Goal: Information Seeking & Learning: Learn about a topic

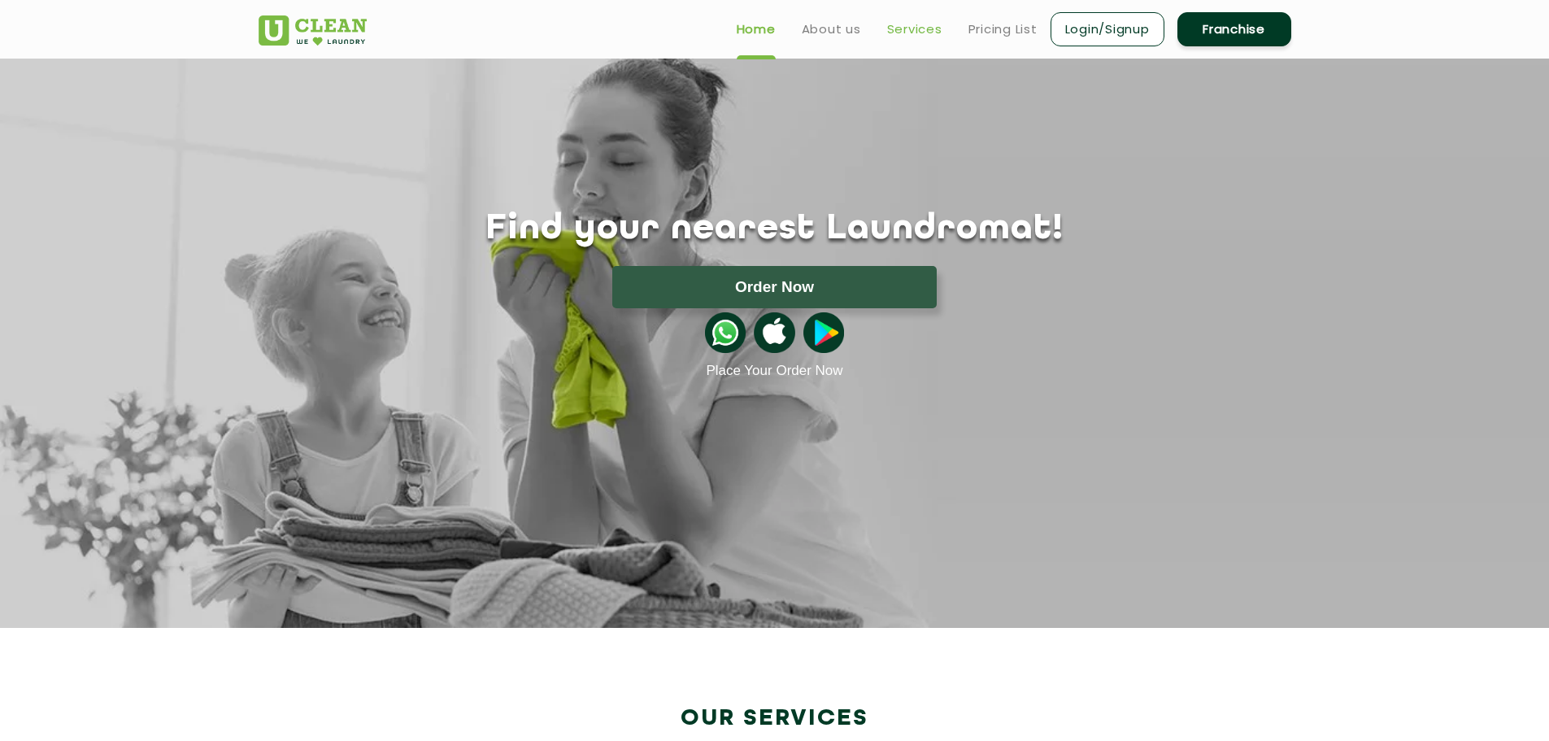
click at [921, 33] on link "Services" at bounding box center [914, 30] width 55 height 20
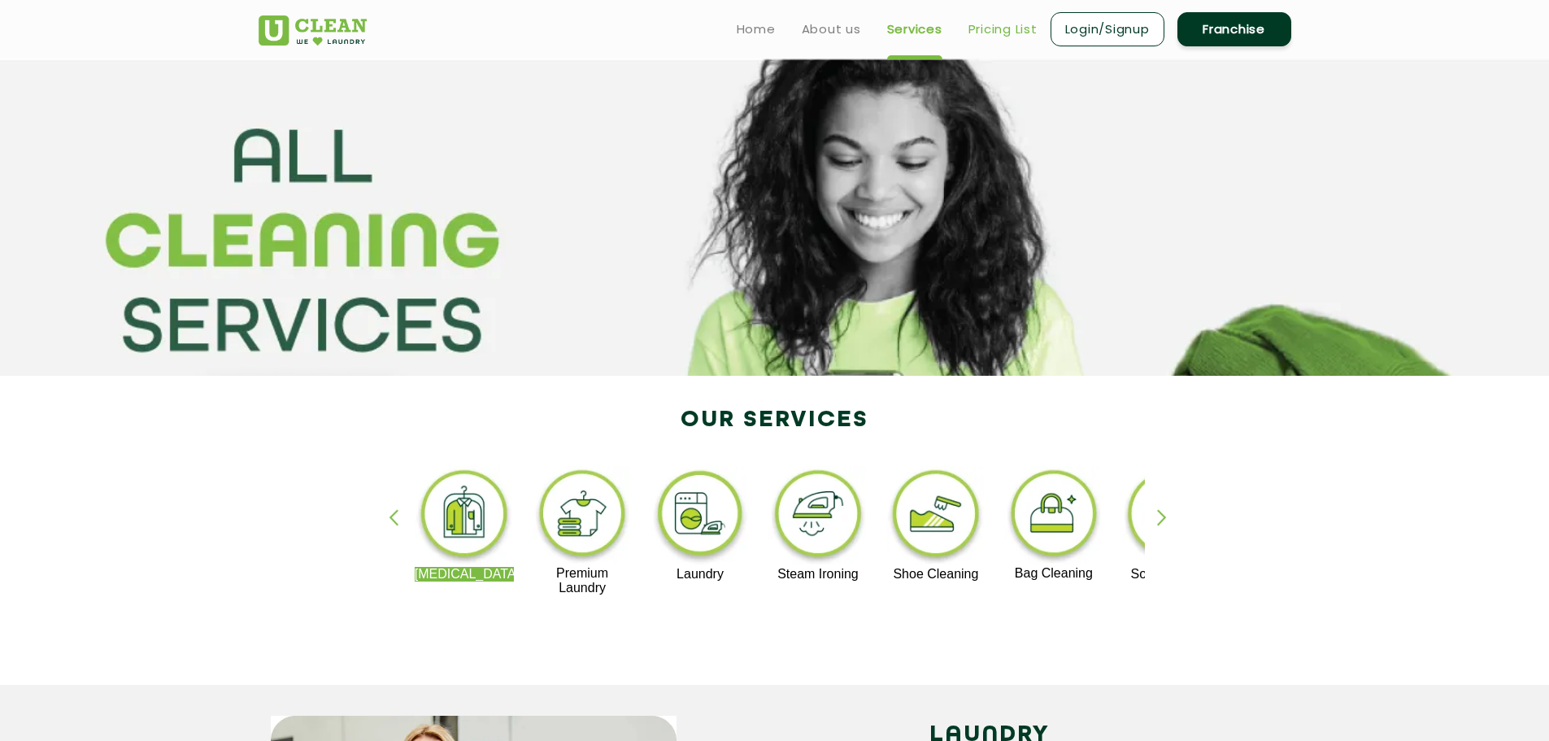
click at [994, 35] on link "Pricing List" at bounding box center [1003, 30] width 69 height 20
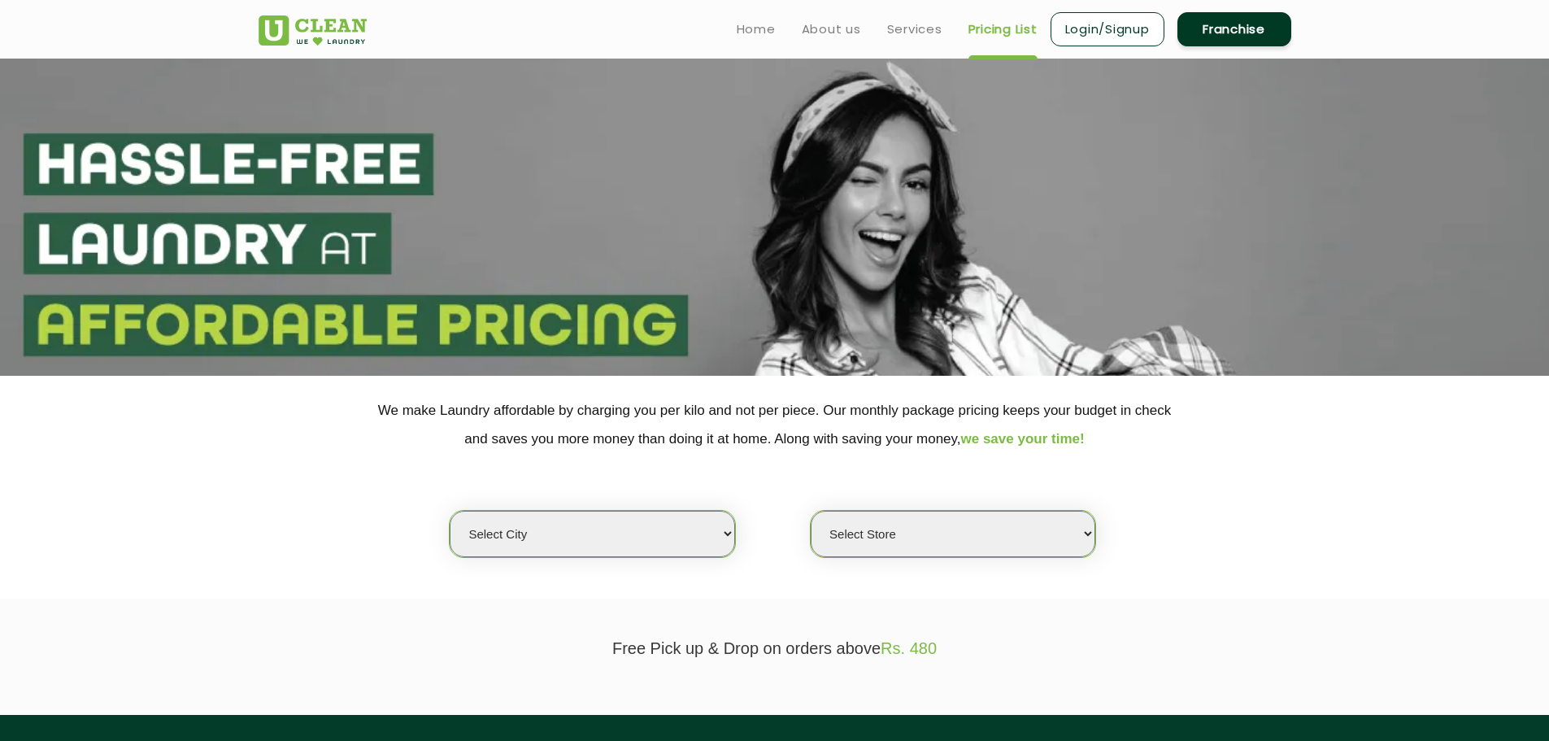
click at [540, 531] on select "Select city Aalo Agartala Agra Ahmedabad Akola Aligarh Alwar - UClean Select Am…" at bounding box center [592, 534] width 285 height 46
select select "205"
click at [450, 511] on select "Select city Aalo Agartala Agra Ahmedabad Akola Aligarh Alwar - UClean Select Am…" at bounding box center [592, 534] width 285 height 46
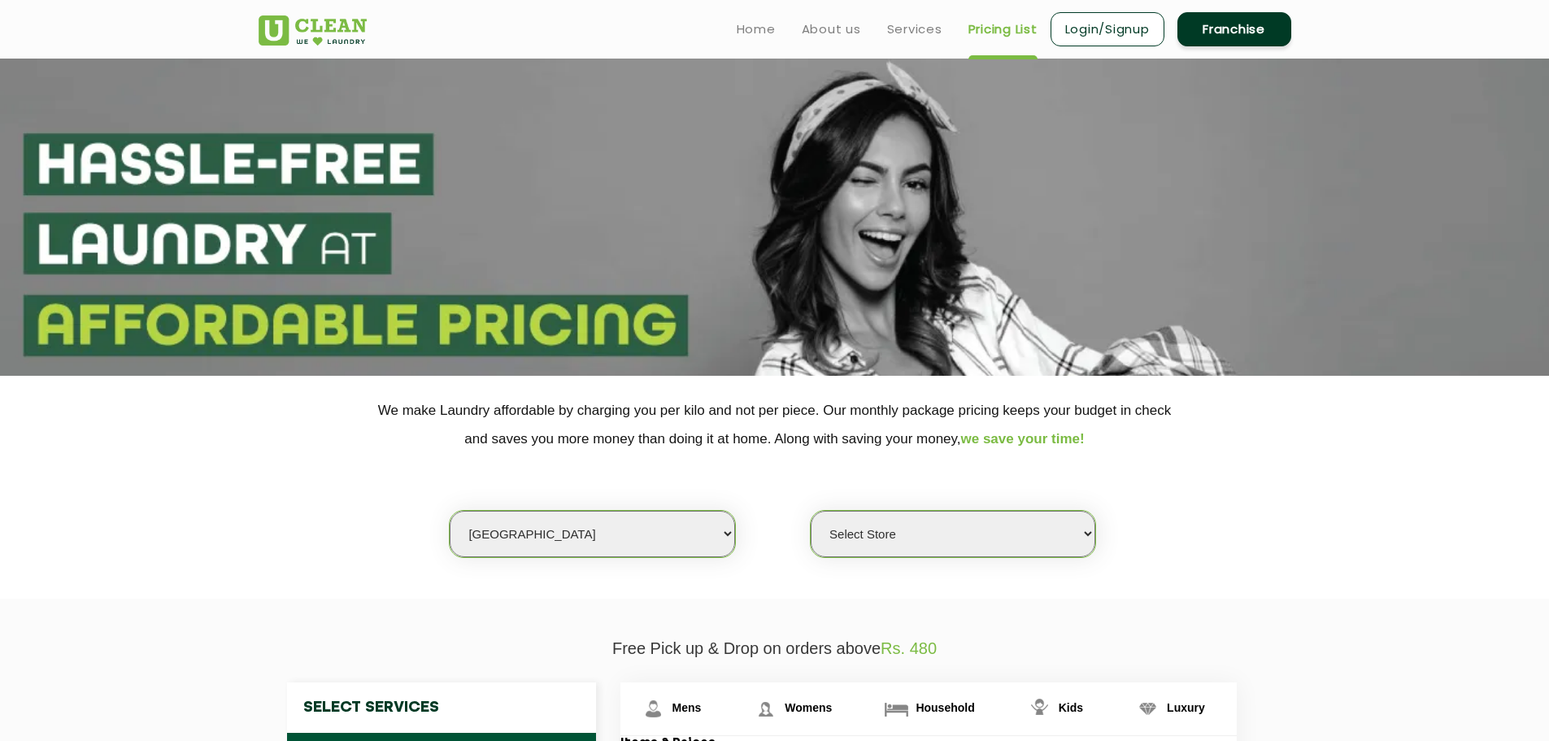
click at [947, 555] on select "Select Store UClean Ayodhya" at bounding box center [953, 534] width 285 height 46
select select "609"
click at [811, 511] on select "Select Store UClean Ayodhya" at bounding box center [953, 534] width 285 height 46
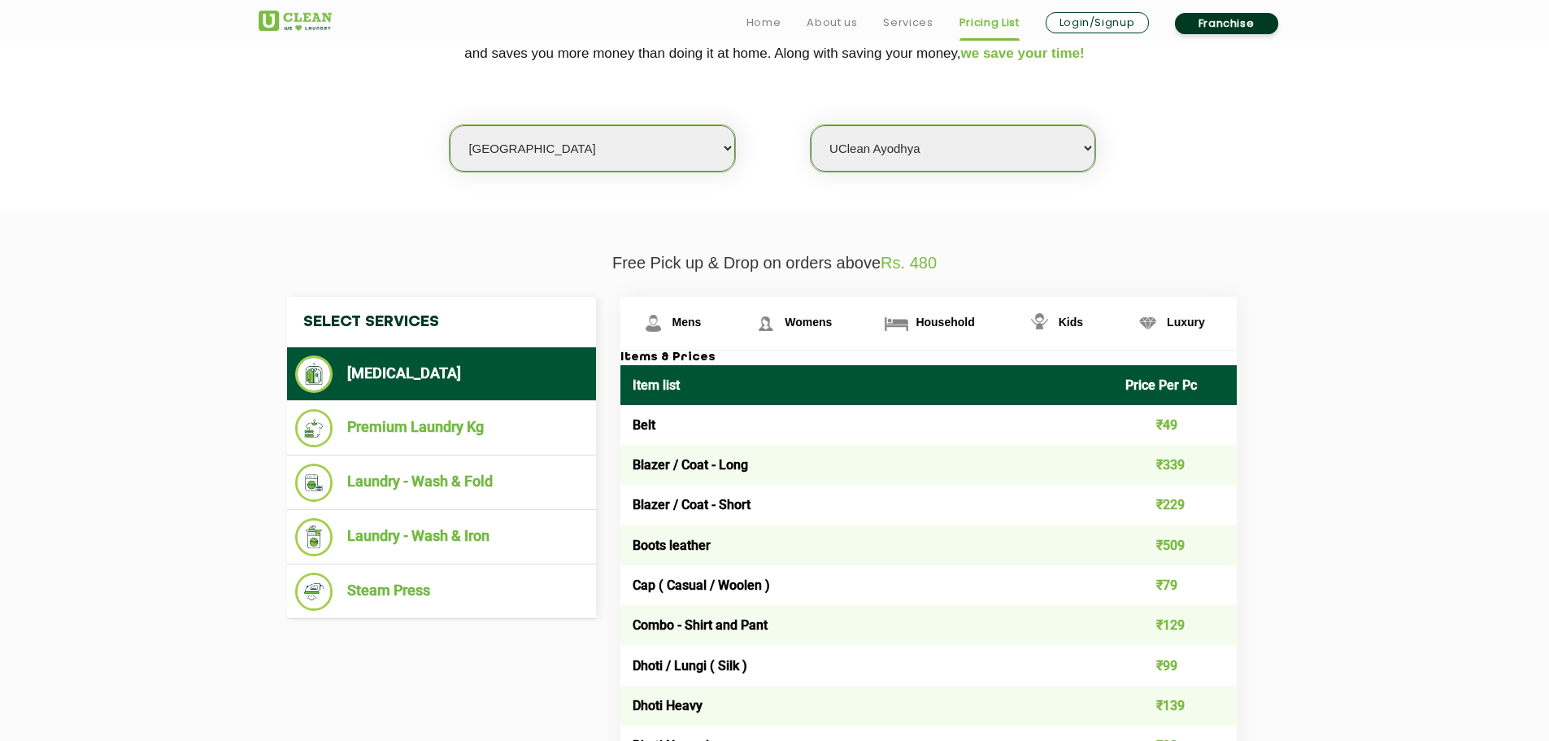
scroll to position [569, 0]
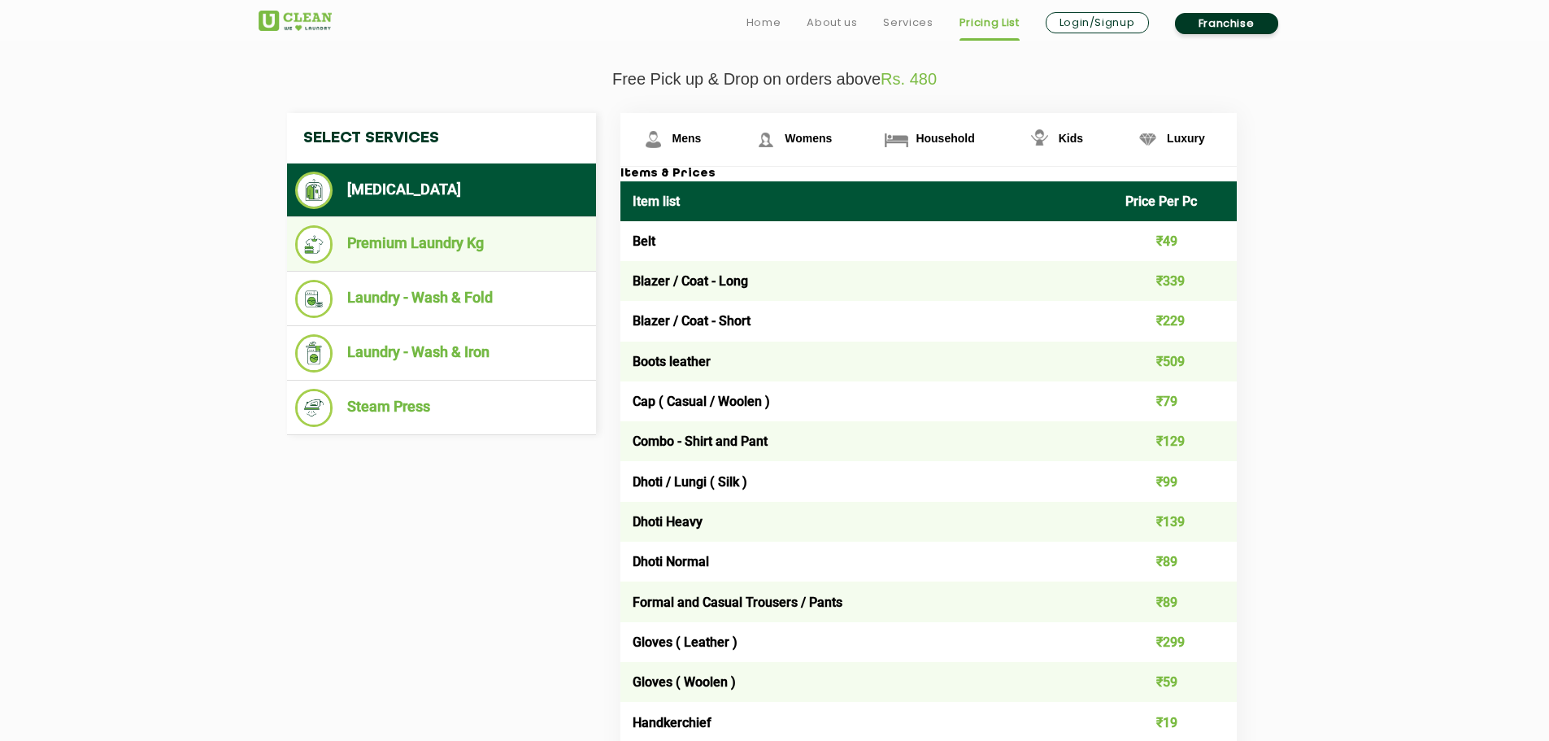
click at [412, 260] on li "Premium Laundry Kg" at bounding box center [441, 244] width 293 height 38
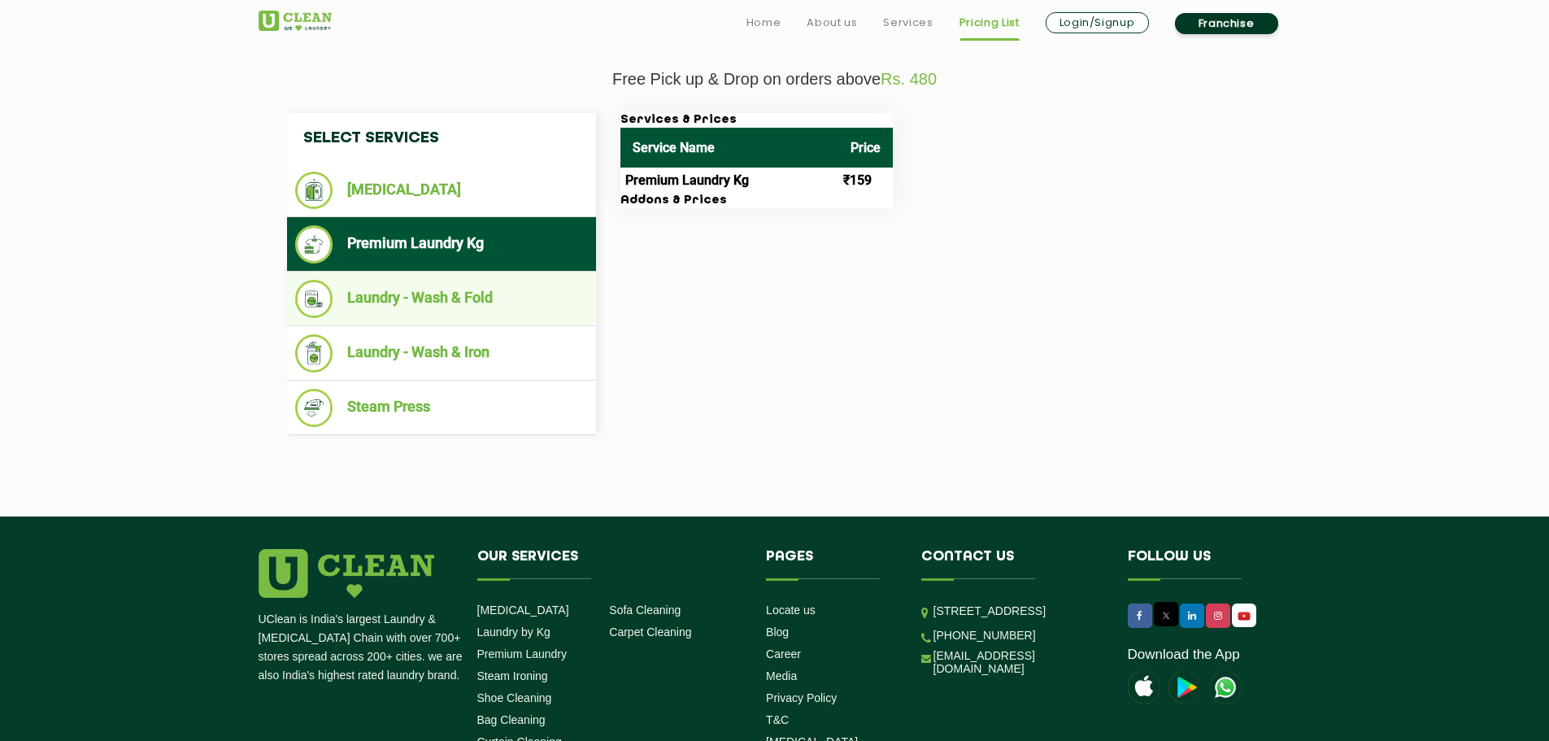
click at [406, 306] on li "Laundry - Wash & Fold" at bounding box center [441, 299] width 293 height 38
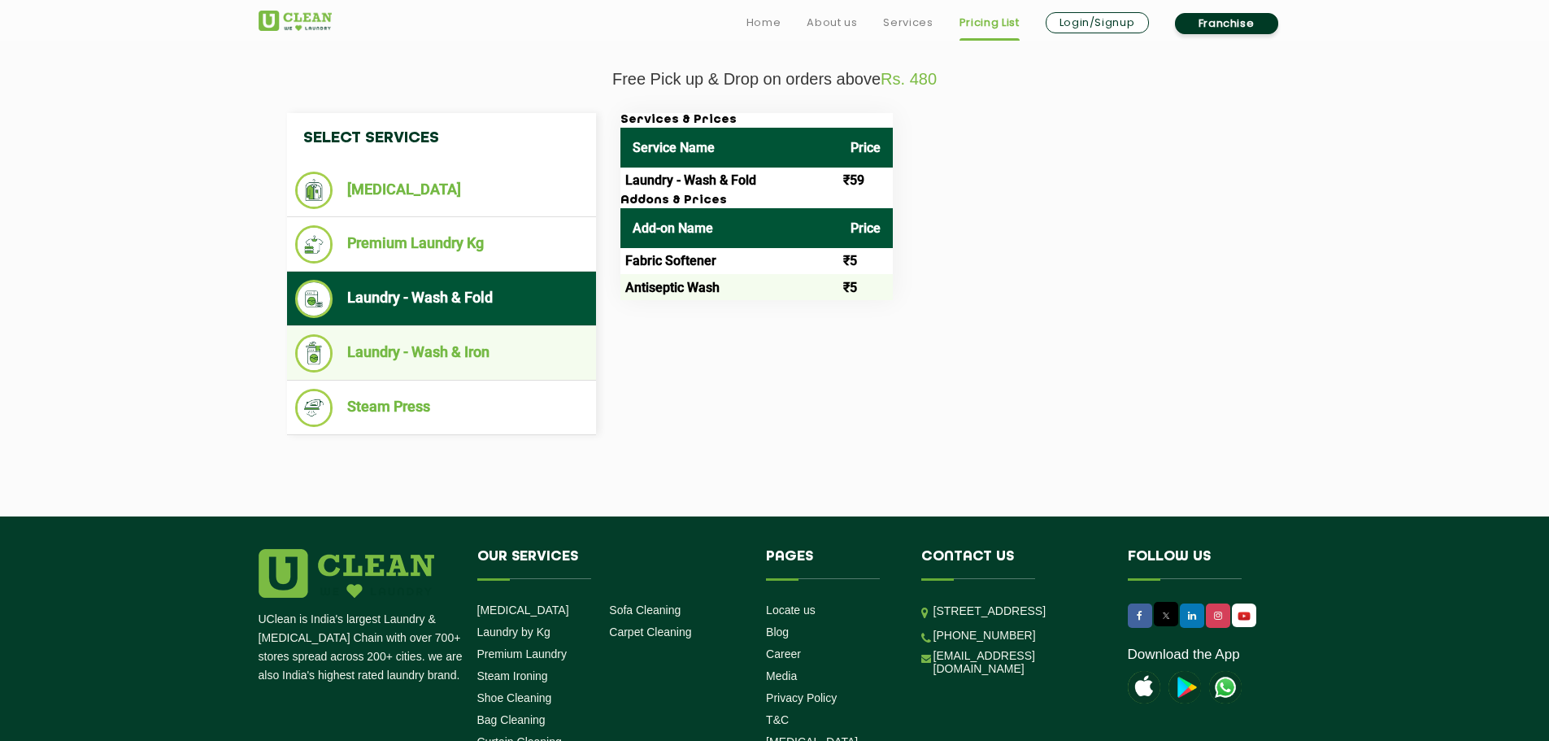
click at [410, 338] on li "Laundry - Wash & Iron" at bounding box center [441, 353] width 293 height 38
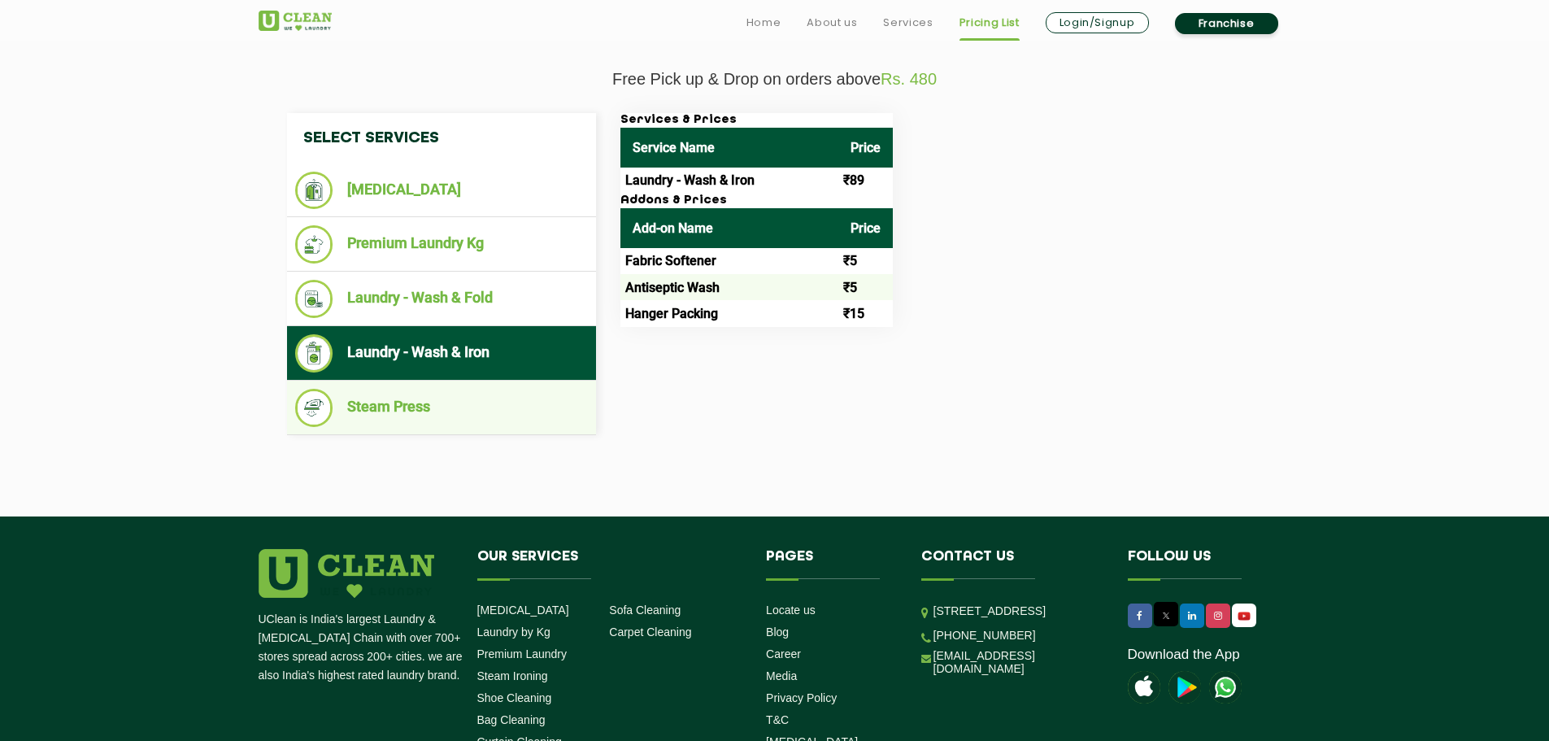
click at [396, 403] on li "Steam Press" at bounding box center [441, 408] width 293 height 38
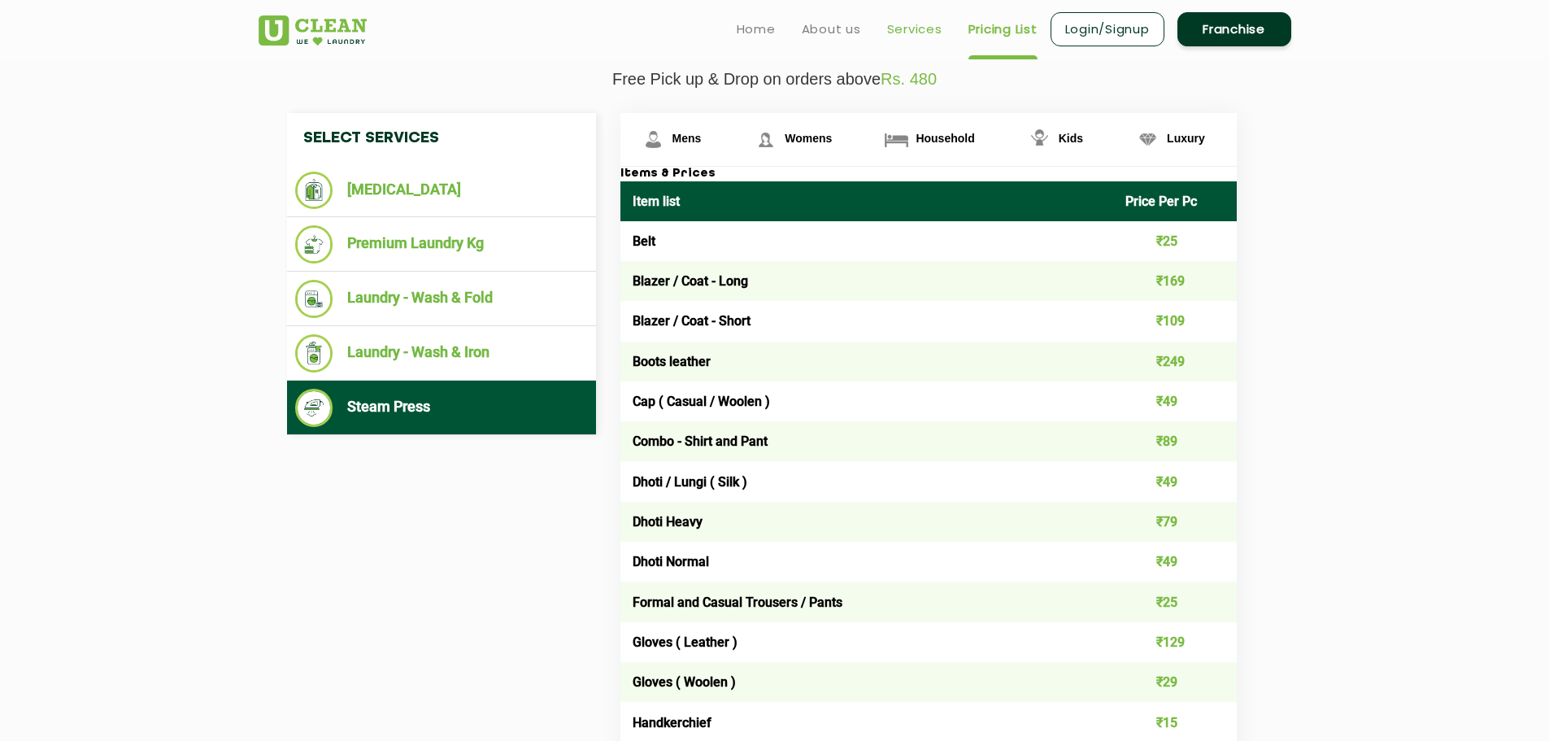
click at [920, 37] on link "Services" at bounding box center [914, 30] width 55 height 20
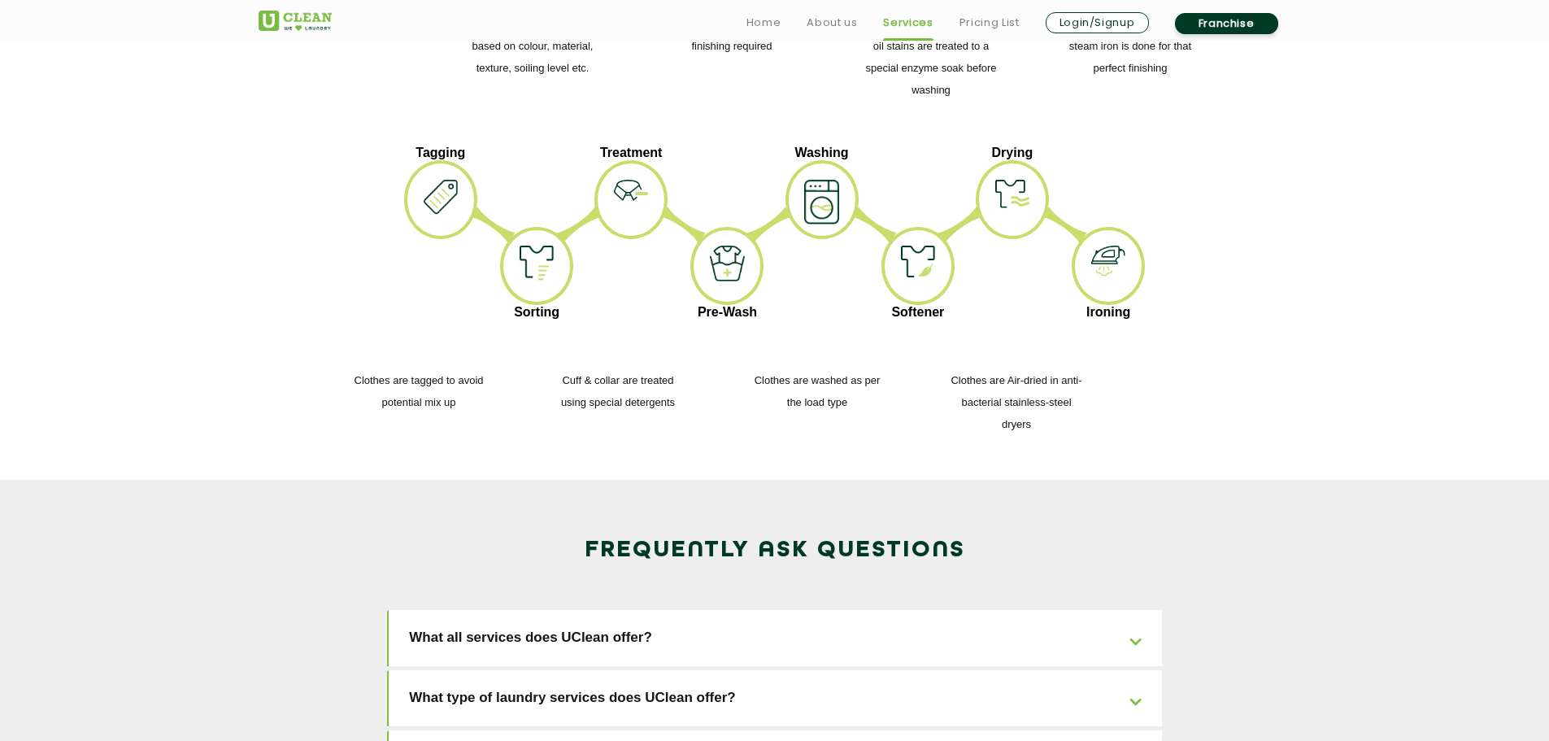
scroll to position [2440, 0]
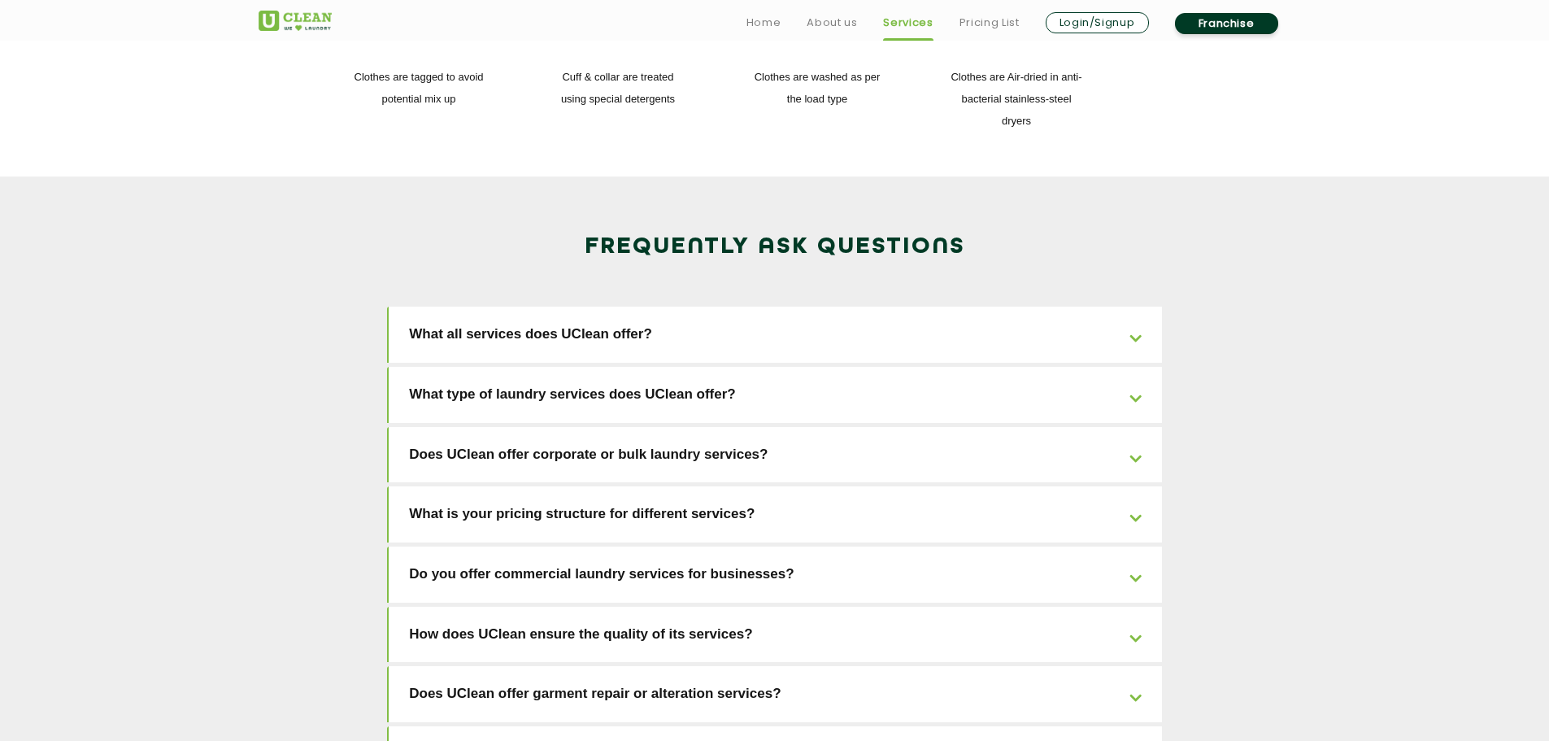
click at [887, 307] on link "What all services does UClean offer?" at bounding box center [775, 335] width 773 height 56
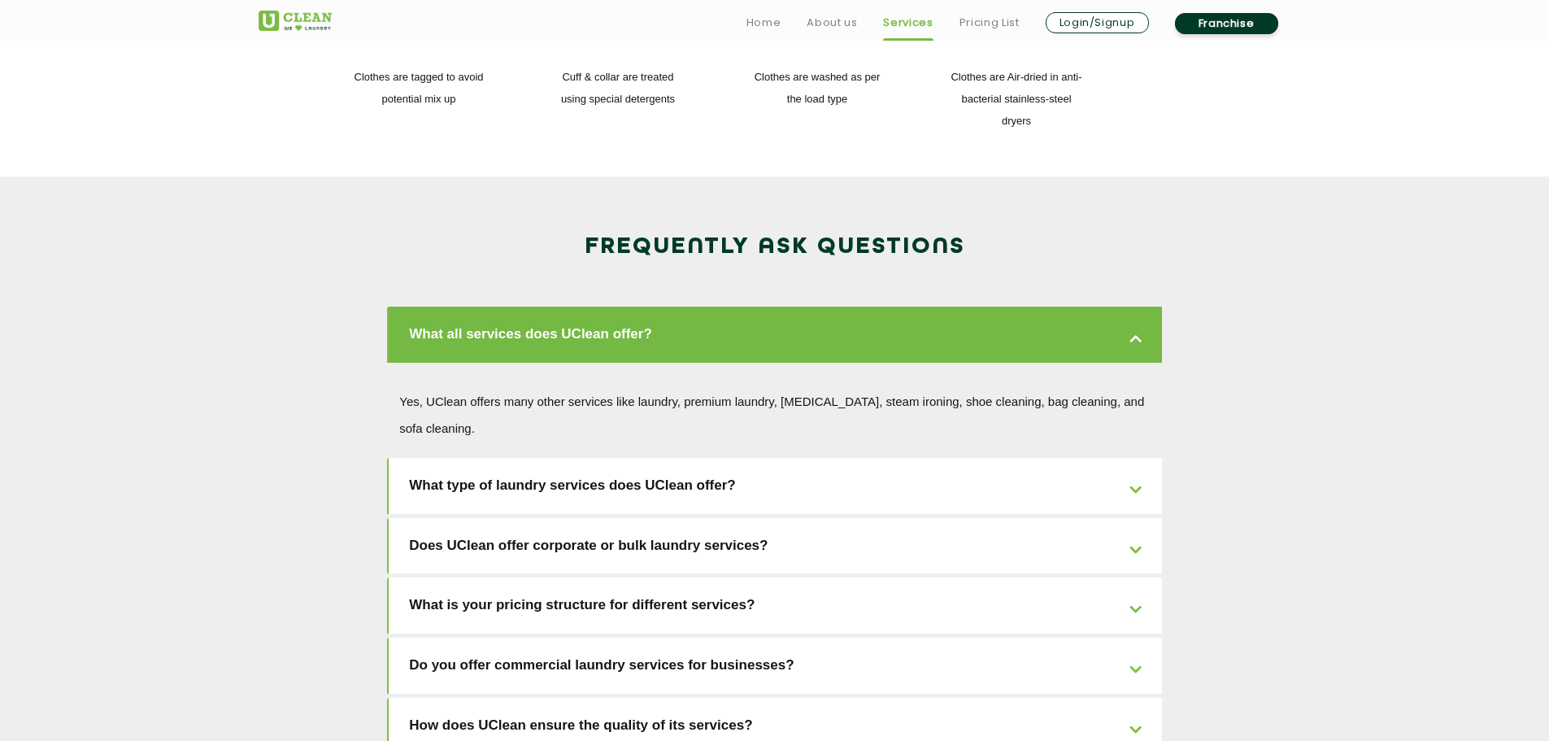
click at [887, 307] on link "What all services does UClean offer?" at bounding box center [775, 335] width 773 height 56
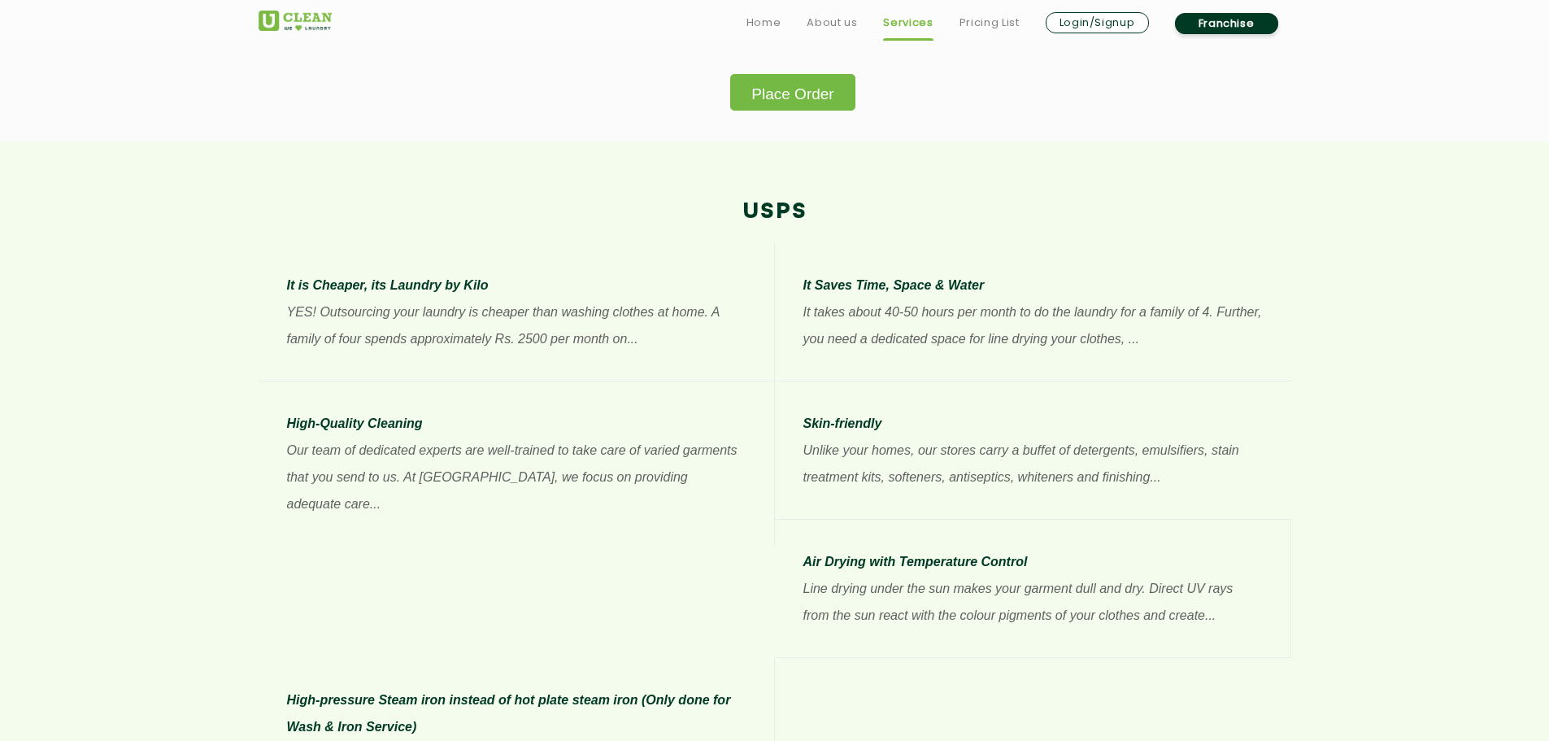
scroll to position [1154, 0]
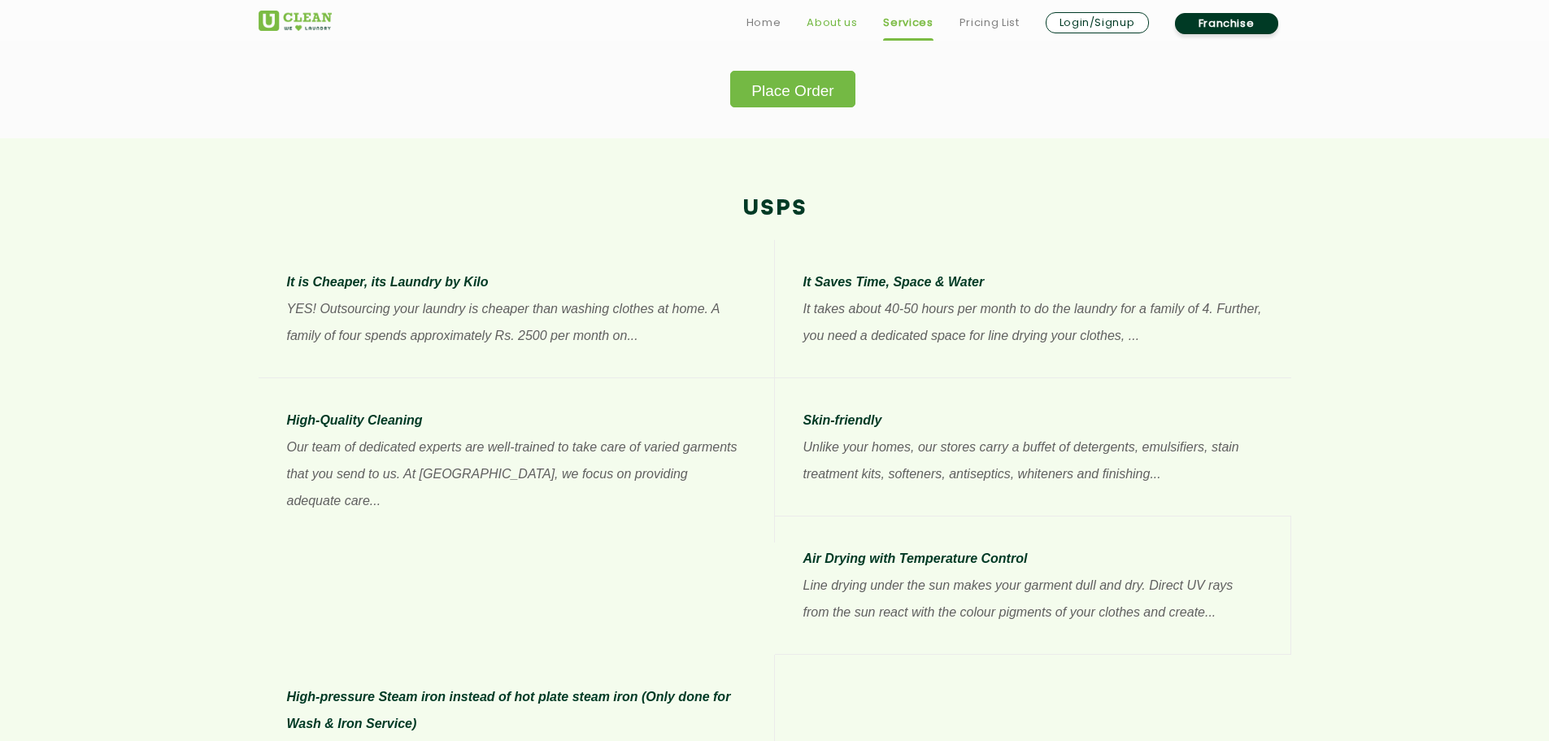
click at [813, 17] on link "About us" at bounding box center [832, 23] width 50 height 20
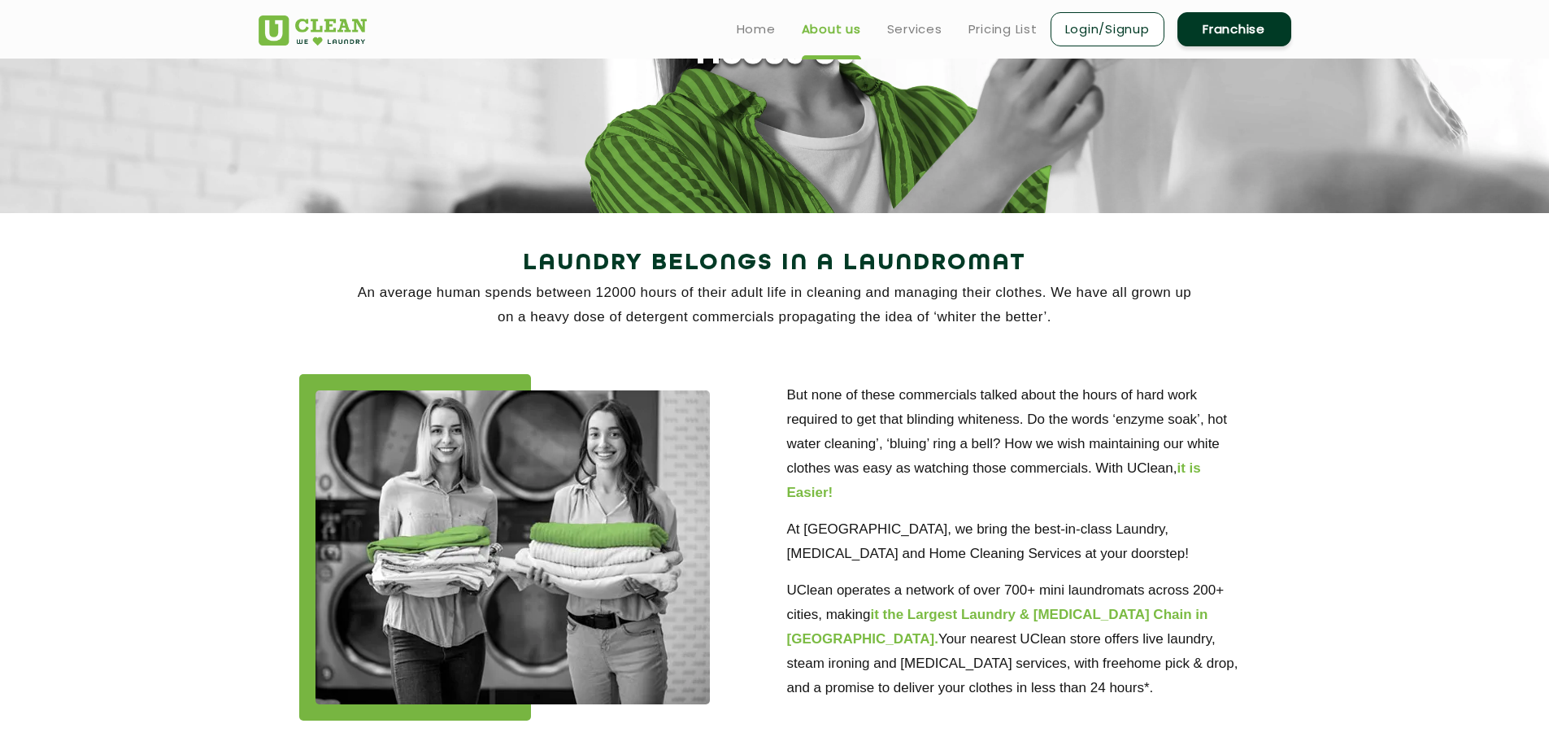
click at [468, 425] on div at bounding box center [531, 547] width 464 height 346
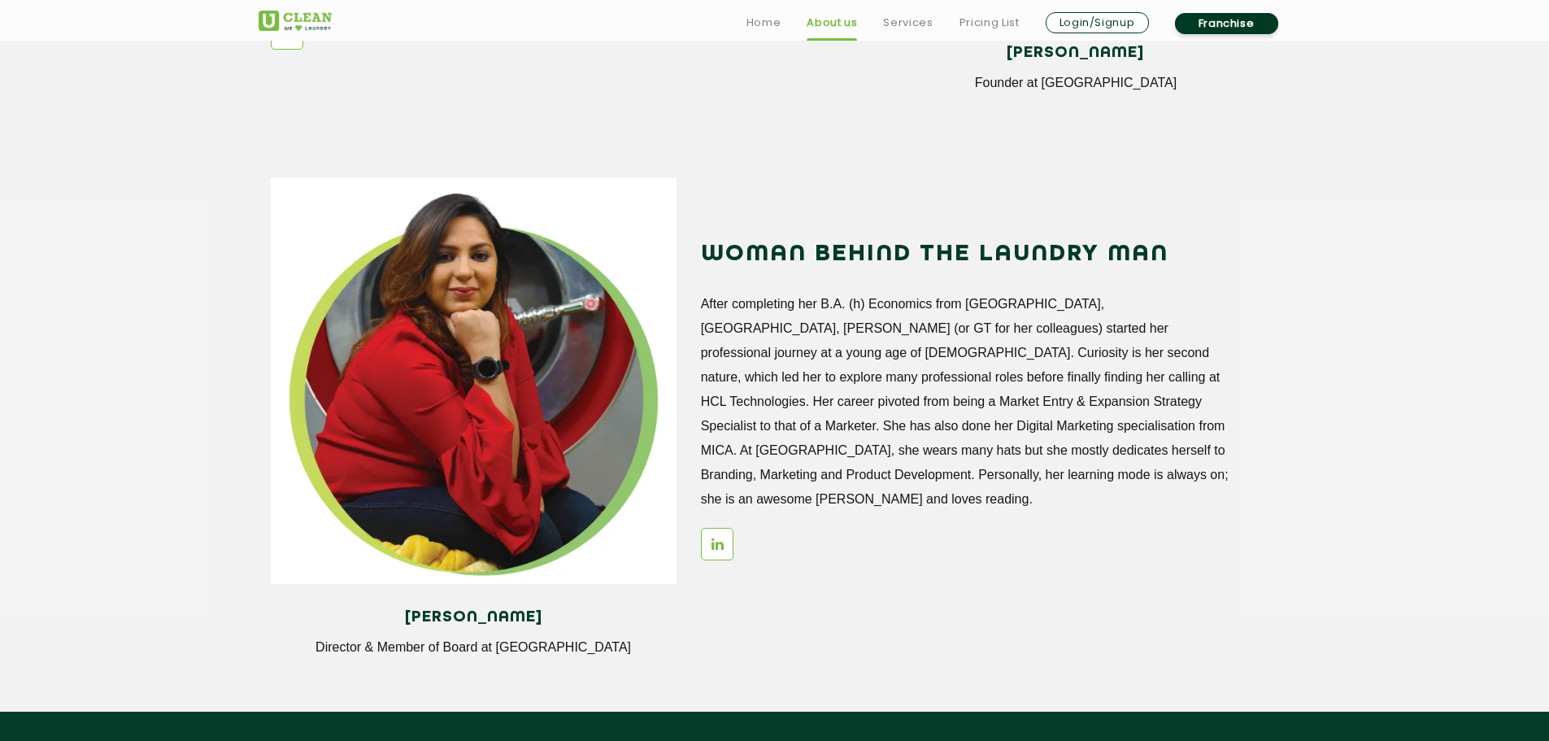
scroll to position [1871, 0]
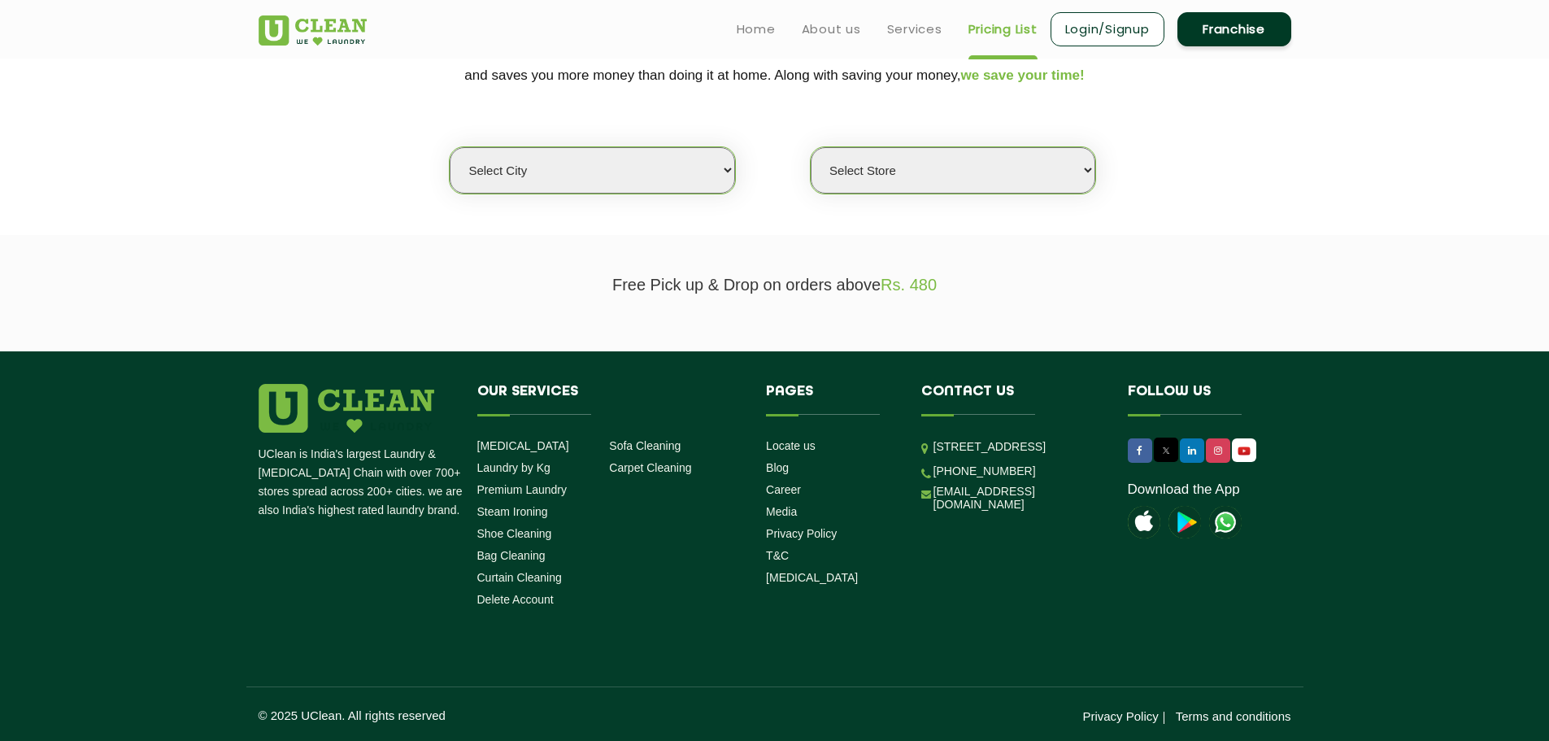
scroll to position [364, 0]
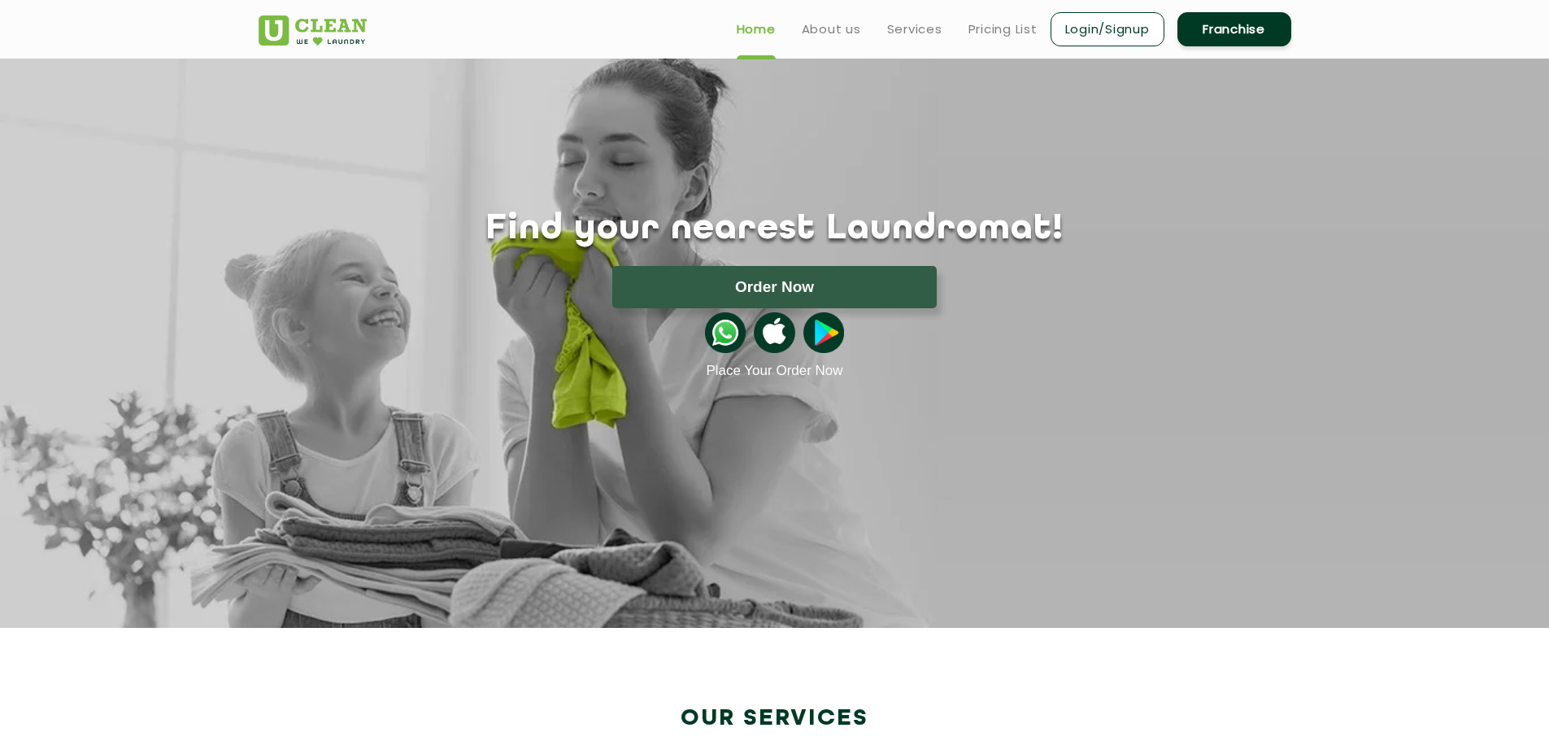
click at [717, 349] on img at bounding box center [725, 332] width 41 height 41
click at [785, 344] on img at bounding box center [774, 332] width 41 height 41
